Goal: Task Accomplishment & Management: Manage account settings

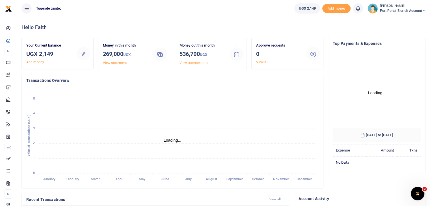
click at [373, 11] on img at bounding box center [372, 8] width 10 height 10
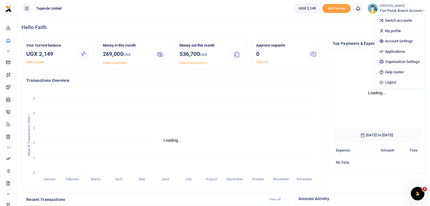
click at [347, 99] on foreignobject at bounding box center [377, 90] width 88 height 72
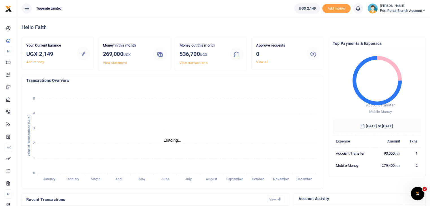
scroll to position [5, 5]
click at [373, 6] on img at bounding box center [372, 8] width 10 height 10
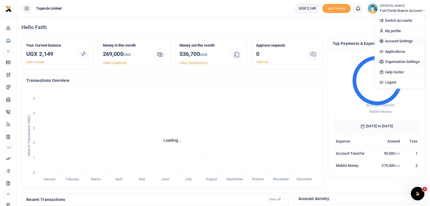
click at [395, 39] on link "Account Settings" at bounding box center [399, 41] width 49 height 8
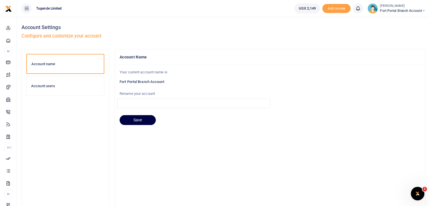
click at [44, 88] on div "Account users" at bounding box center [65, 86] width 77 height 19
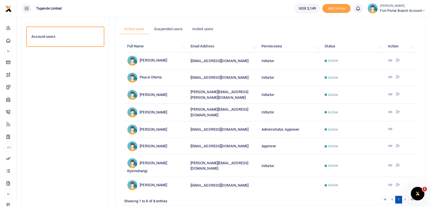
scroll to position [53, 0]
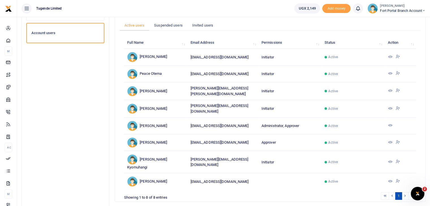
click at [396, 159] on icon at bounding box center [397, 161] width 5 height 5
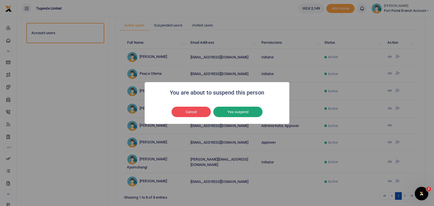
click at [237, 109] on button "Yes suspend" at bounding box center [237, 112] width 49 height 11
